Goal: Transaction & Acquisition: Purchase product/service

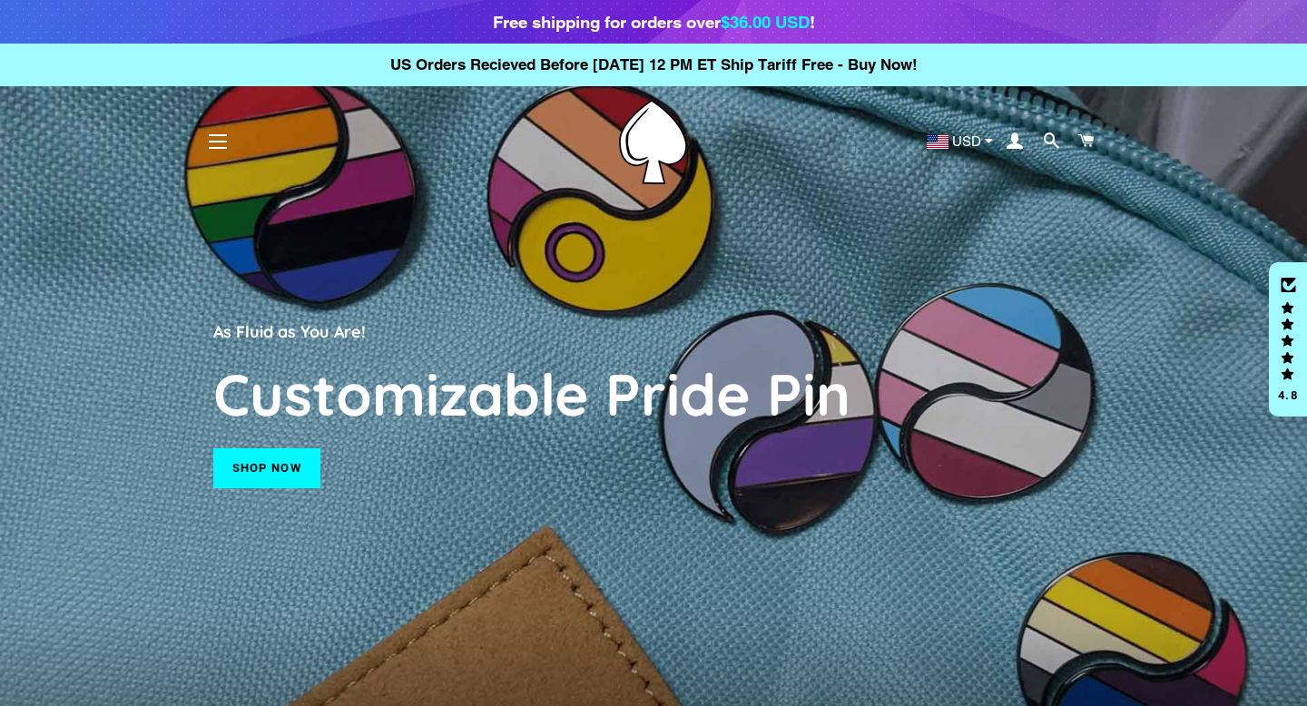
click at [262, 471] on link "Shop now" at bounding box center [266, 468] width 107 height 40
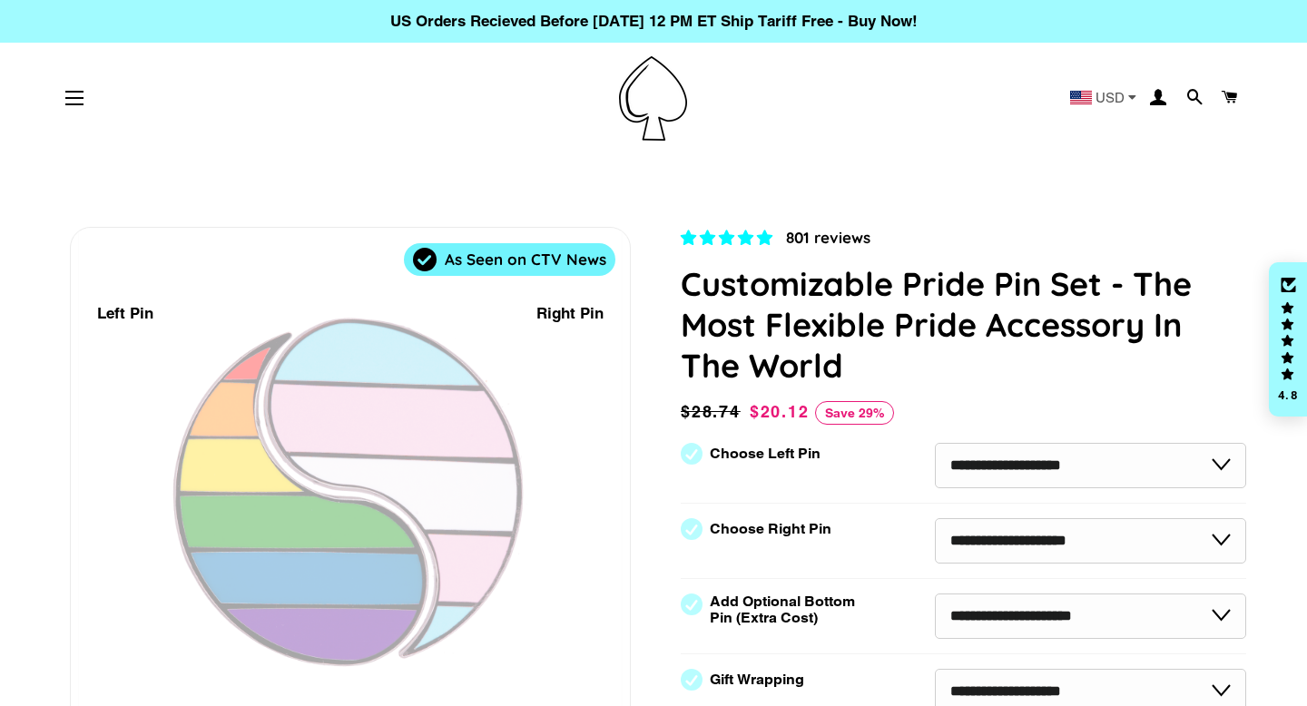
select select "**********"
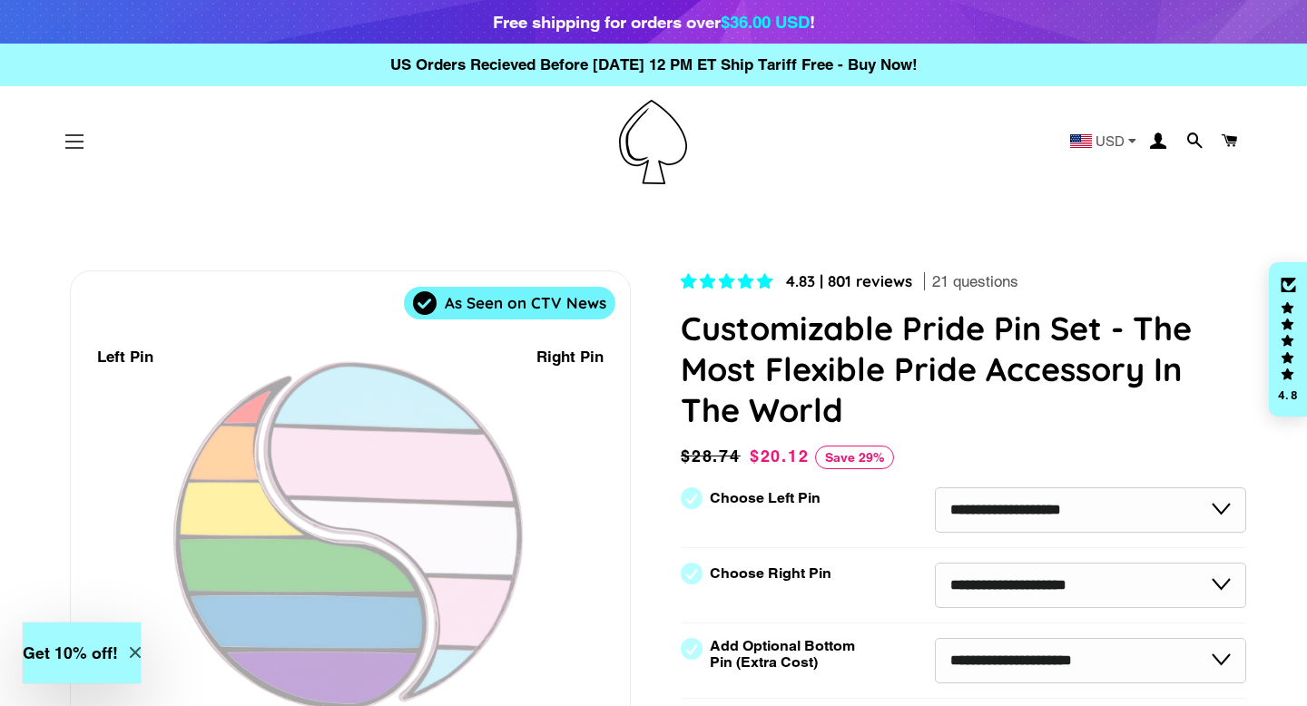
click at [74, 137] on button "Site navigation" at bounding box center [74, 141] width 45 height 45
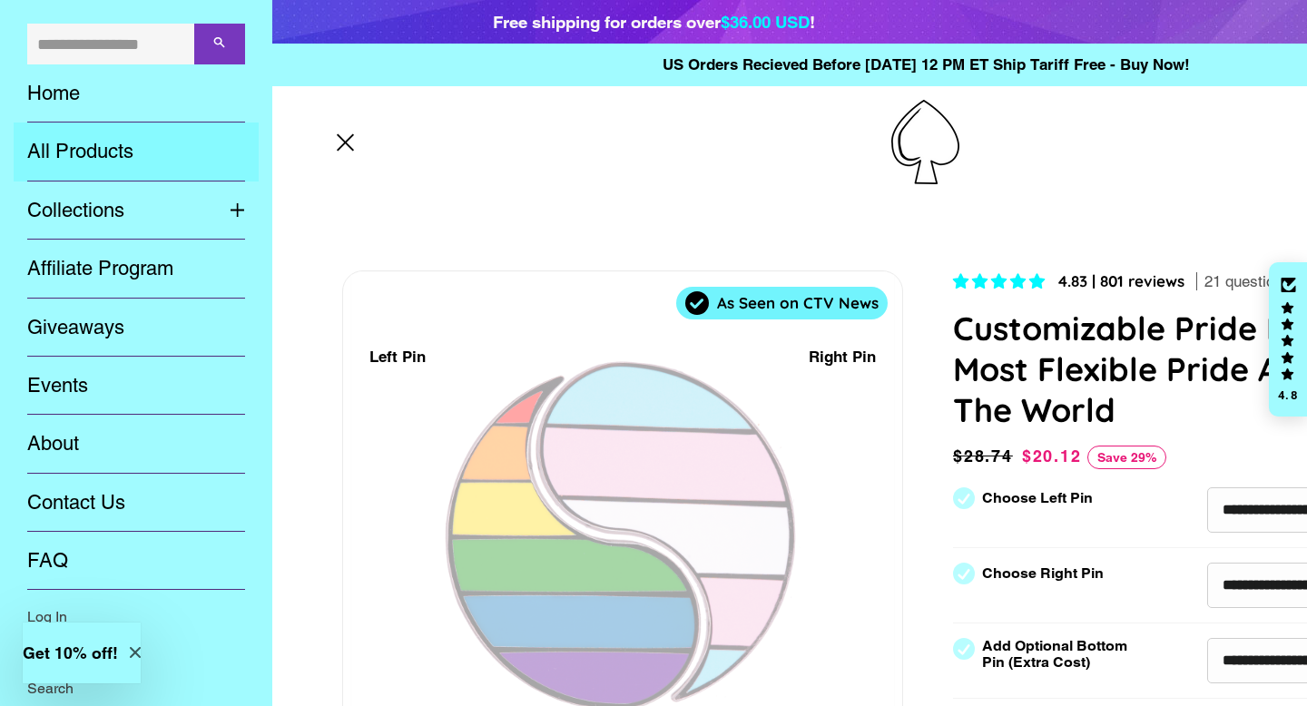
click at [109, 152] on link "All Products" at bounding box center [136, 152] width 245 height 58
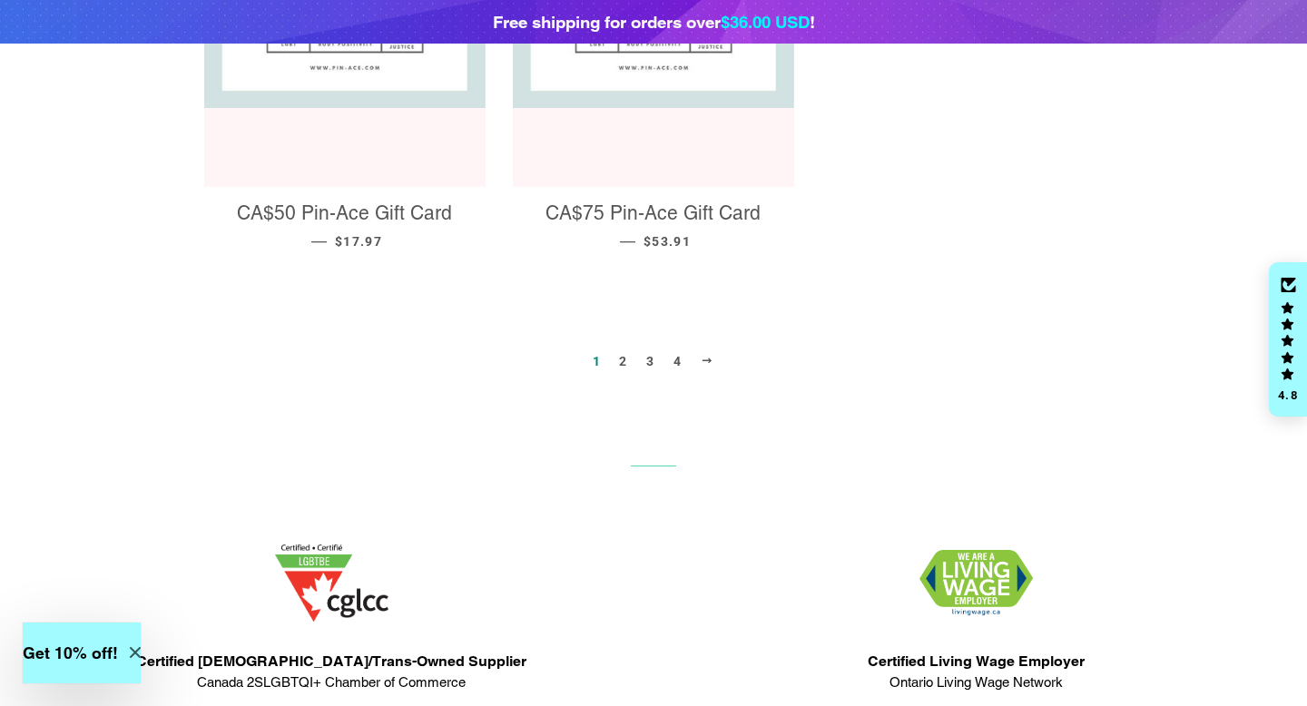
scroll to position [2087, 0]
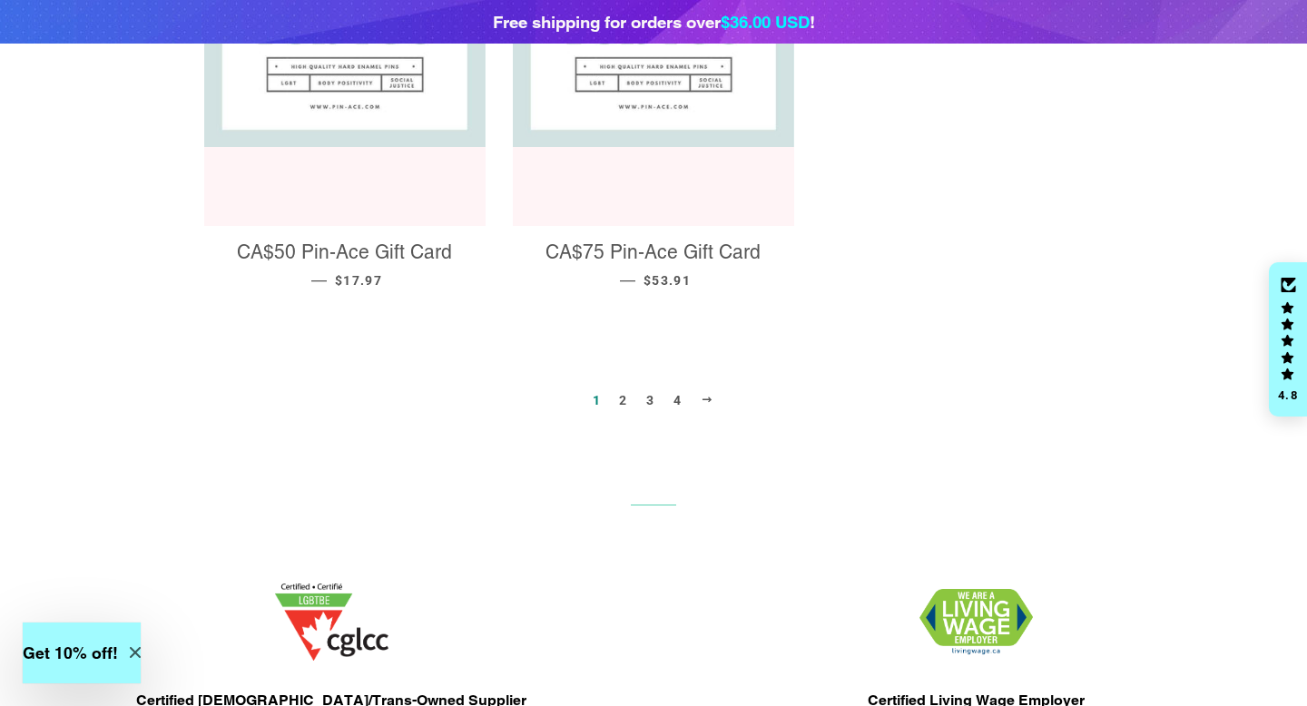
click at [710, 393] on span at bounding box center [708, 400] width 14 height 14
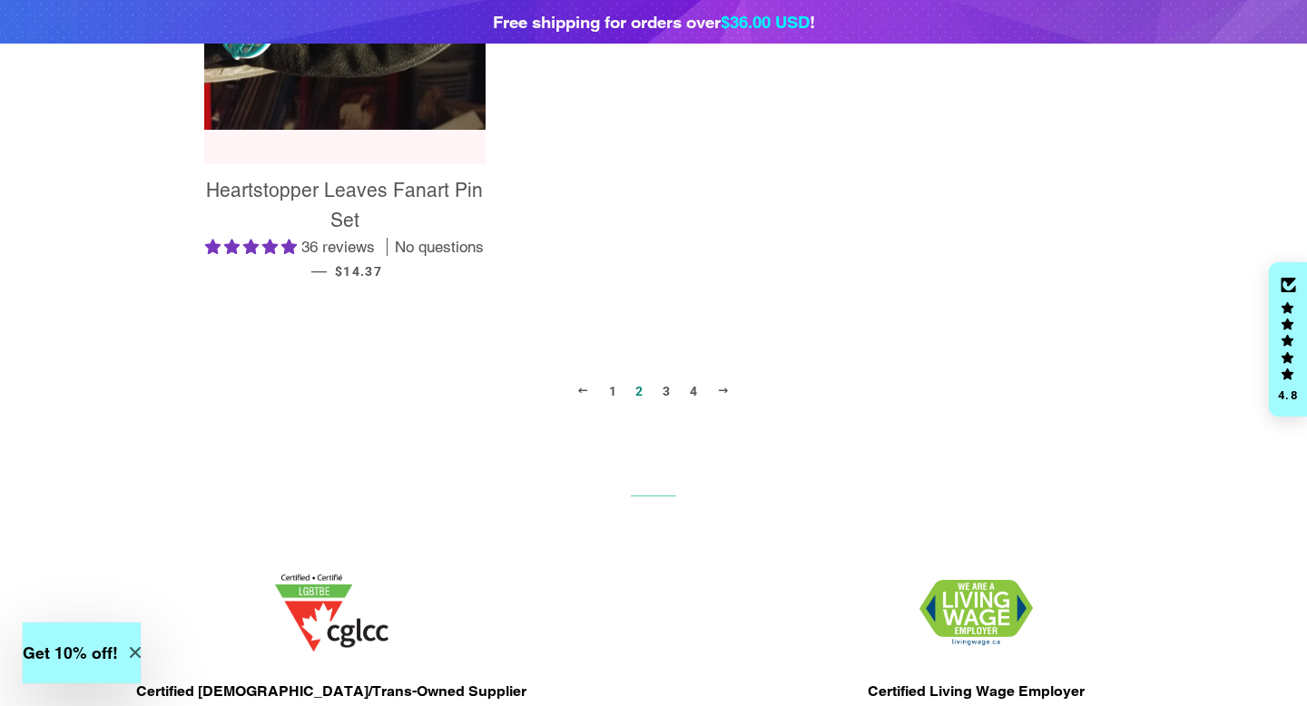
scroll to position [2155, 0]
click at [725, 387] on span at bounding box center [724, 390] width 14 height 14
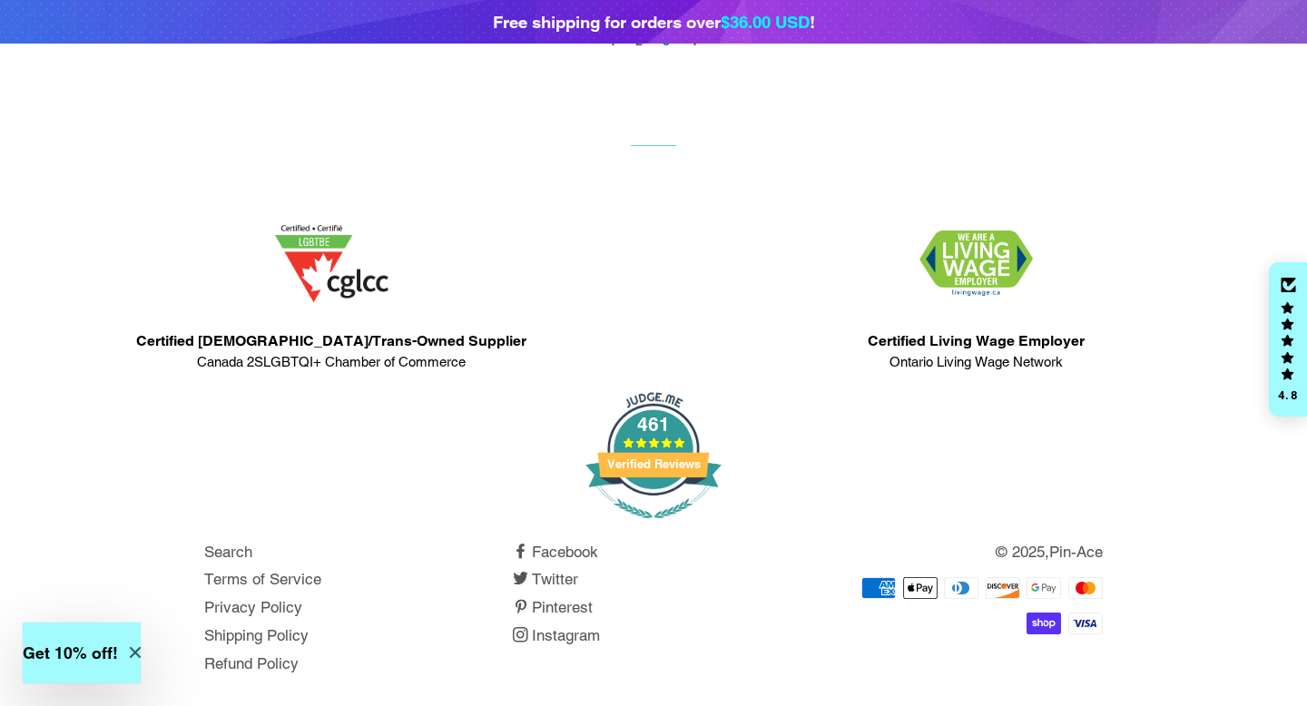
scroll to position [2431, 0]
